Goal: Task Accomplishment & Management: Manage account settings

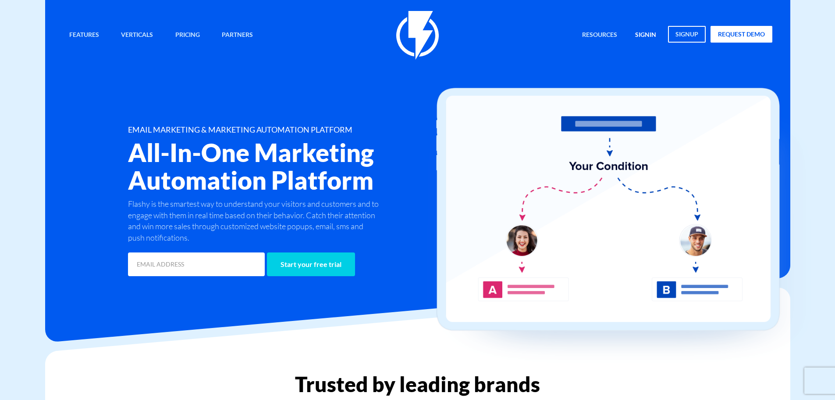
click at [639, 31] on link "signin" at bounding box center [646, 35] width 34 height 19
click at [641, 34] on link "signin" at bounding box center [646, 35] width 34 height 19
